Goal: Find specific page/section: Find specific page/section

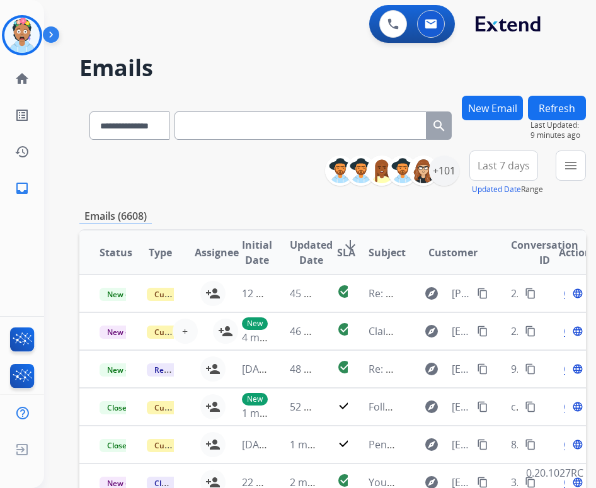
select select "**********"
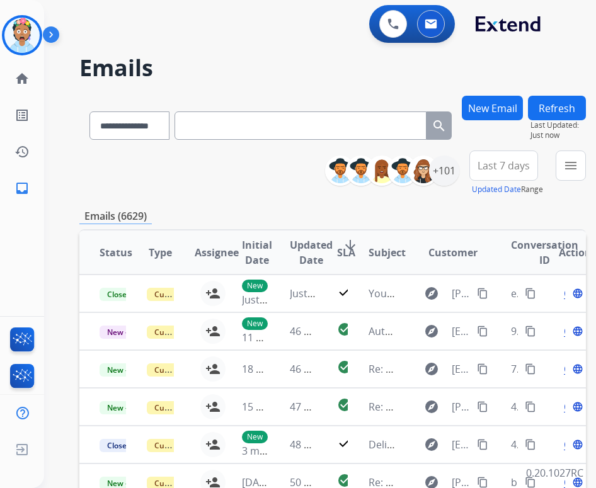
click at [246, 48] on div "**********" at bounding box center [304, 289] width 521 height 488
